Goal: Information Seeking & Learning: Learn about a topic

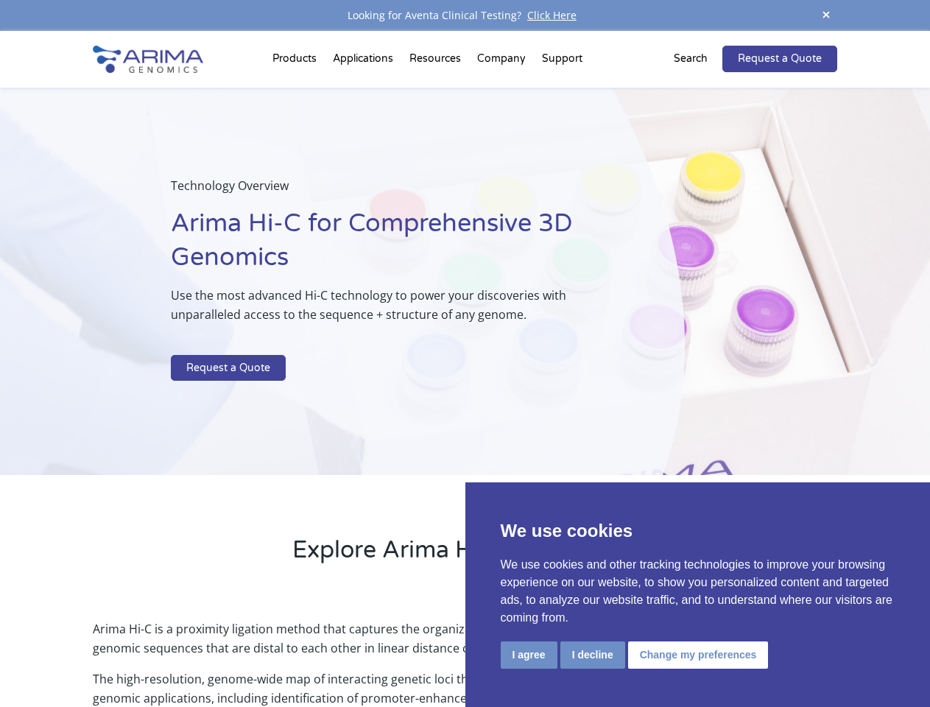
click at [465, 353] on p at bounding box center [391, 345] width 440 height 19
click at [529, 655] on button "I agree" at bounding box center [529, 654] width 57 height 27
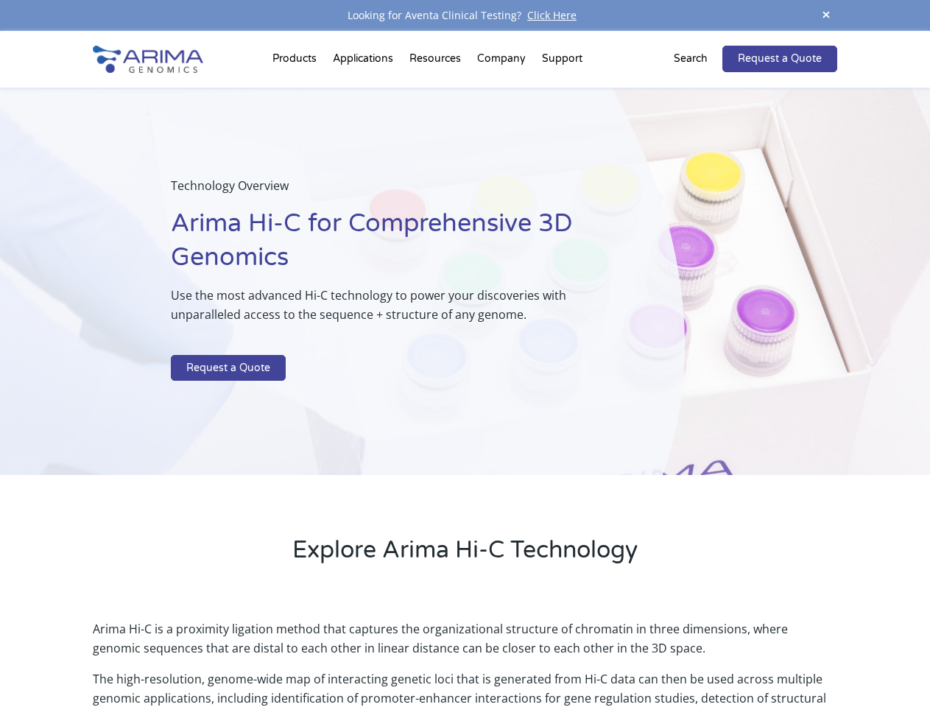
click at [592, 655] on p "Arima Hi-C is a proximity ligation method that captures the organizational stru…" at bounding box center [465, 644] width 744 height 50
click at [696, 655] on p "Arima Hi-C is a proximity ligation method that captures the organizational stru…" at bounding box center [465, 644] width 744 height 50
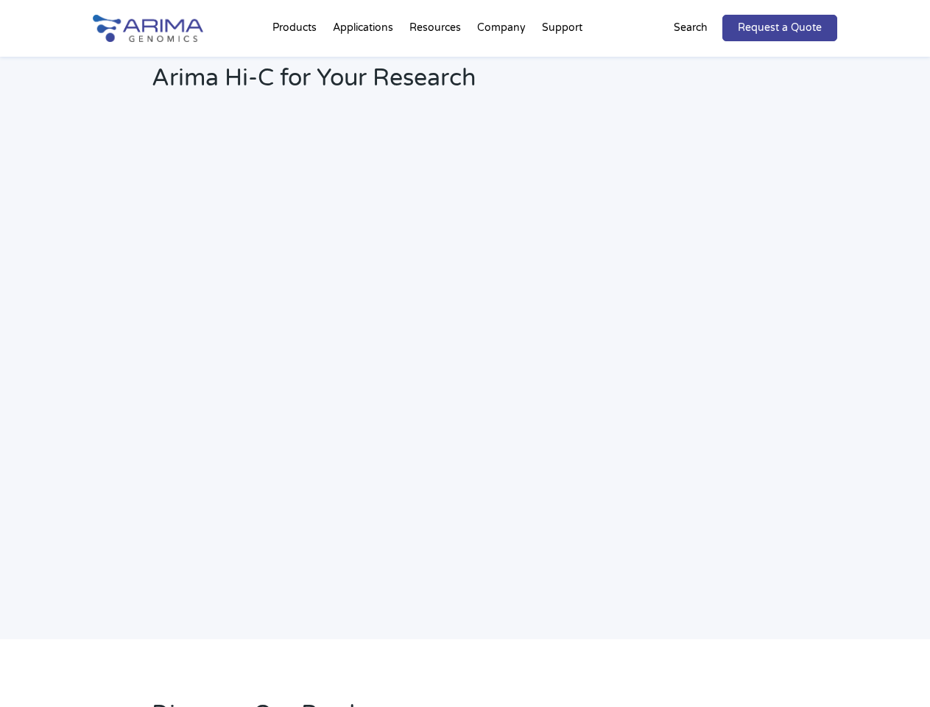
click at [297, 62] on h2 "Webinar: Hear More About the Benefits of Arima Hi-C for Your Research" at bounding box center [396, 67] width 489 height 77
click at [437, 62] on h2 "Webinar: Hear More About the Benefits of Arima Hi-C for Your Research" at bounding box center [396, 67] width 489 height 77
click at [502, 62] on h2 "Webinar: Hear More About the Benefits of Arima Hi-C for Your Research" at bounding box center [396, 67] width 489 height 77
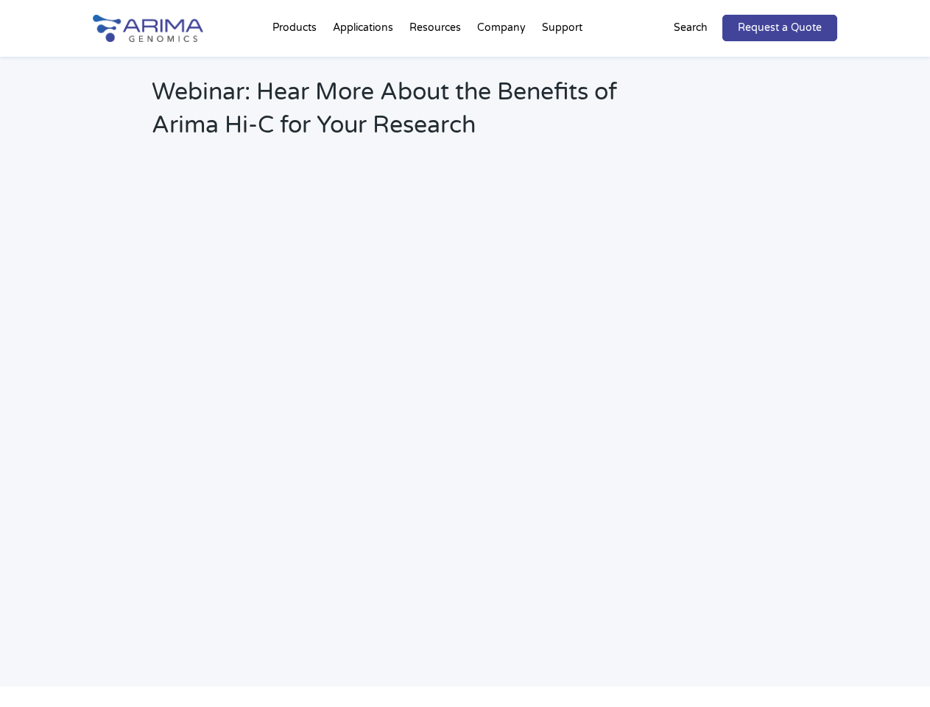
click at [562, 76] on h2 "Webinar: Hear More About the Benefits of Arima Hi-C for Your Research" at bounding box center [396, 114] width 489 height 77
